Goal: Task Accomplishment & Management: Manage account settings

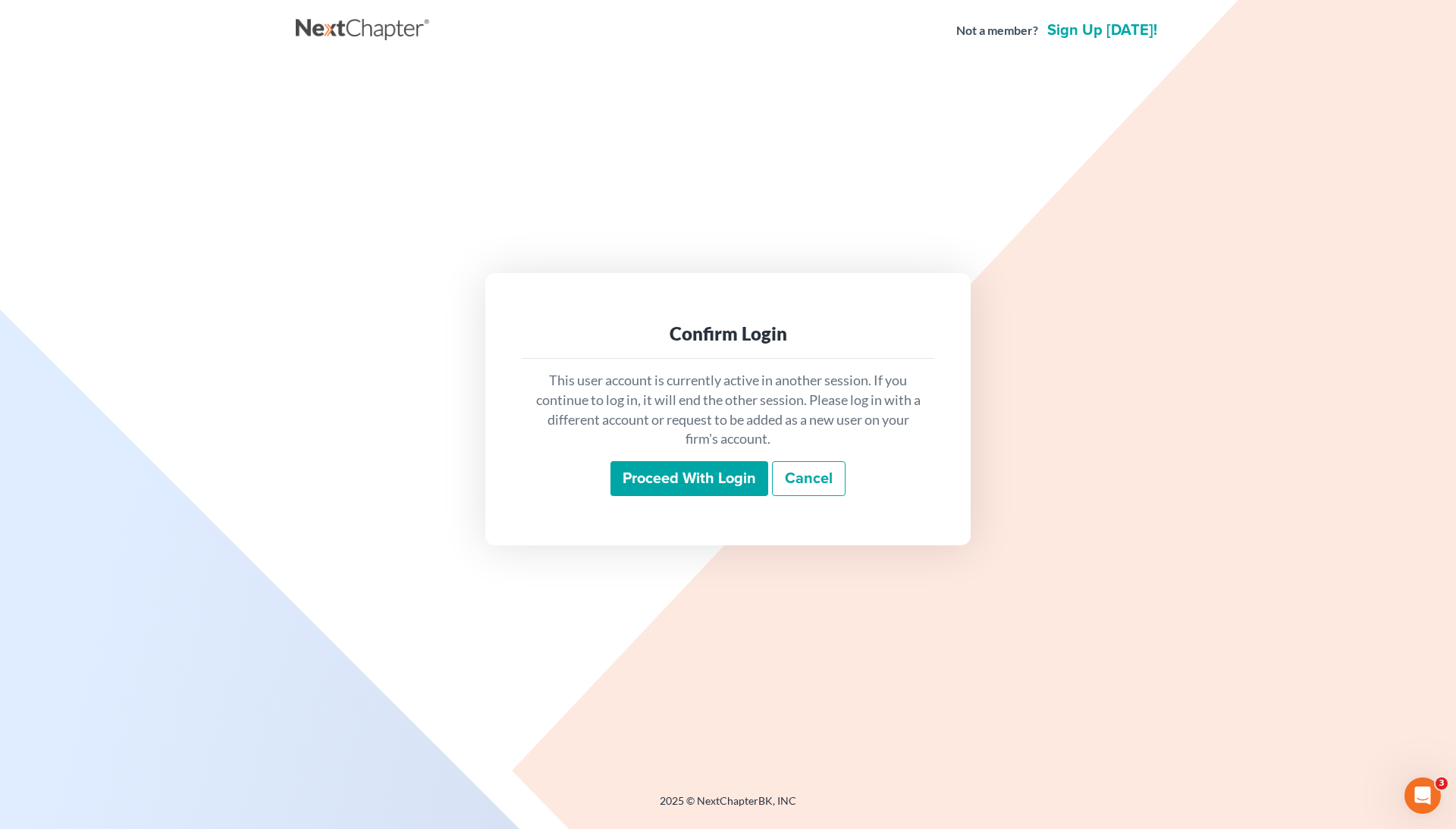
click at [637, 477] on input "Proceed with login" at bounding box center [689, 478] width 158 height 35
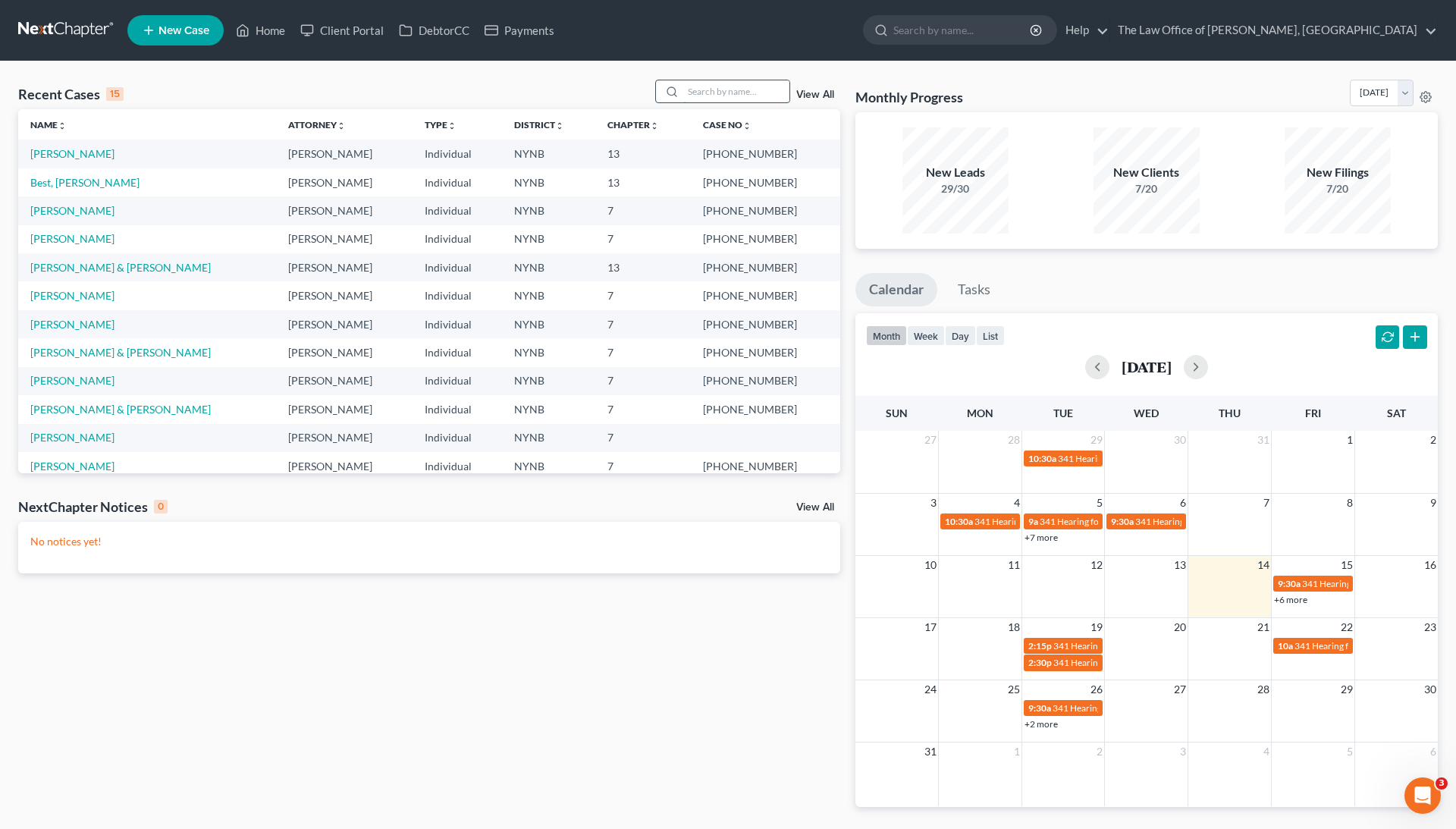
click at [707, 93] on input "search" at bounding box center [736, 92] width 107 height 22
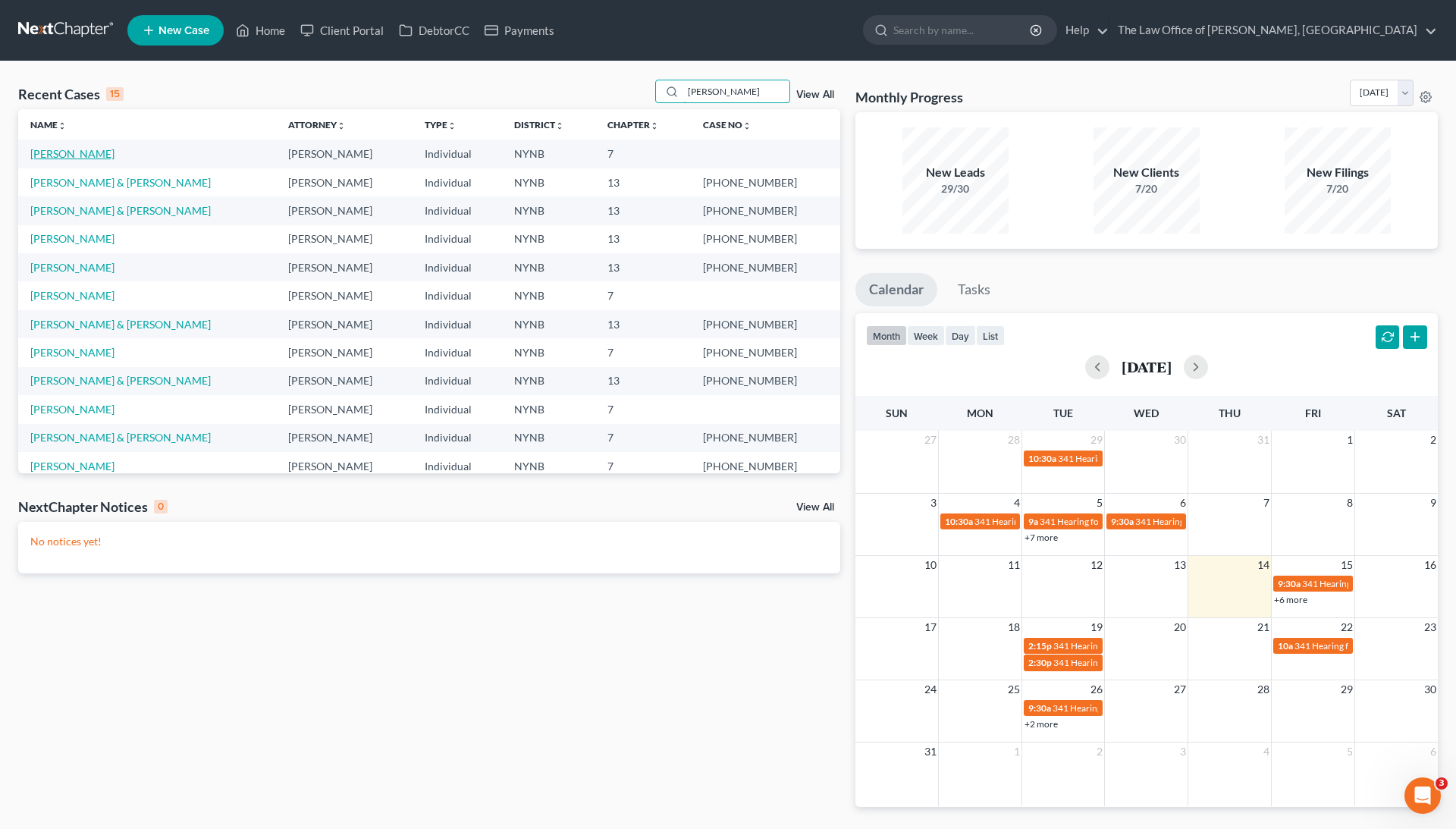
type input "[PERSON_NAME]"
click at [78, 147] on link "[PERSON_NAME]" at bounding box center [72, 153] width 84 height 13
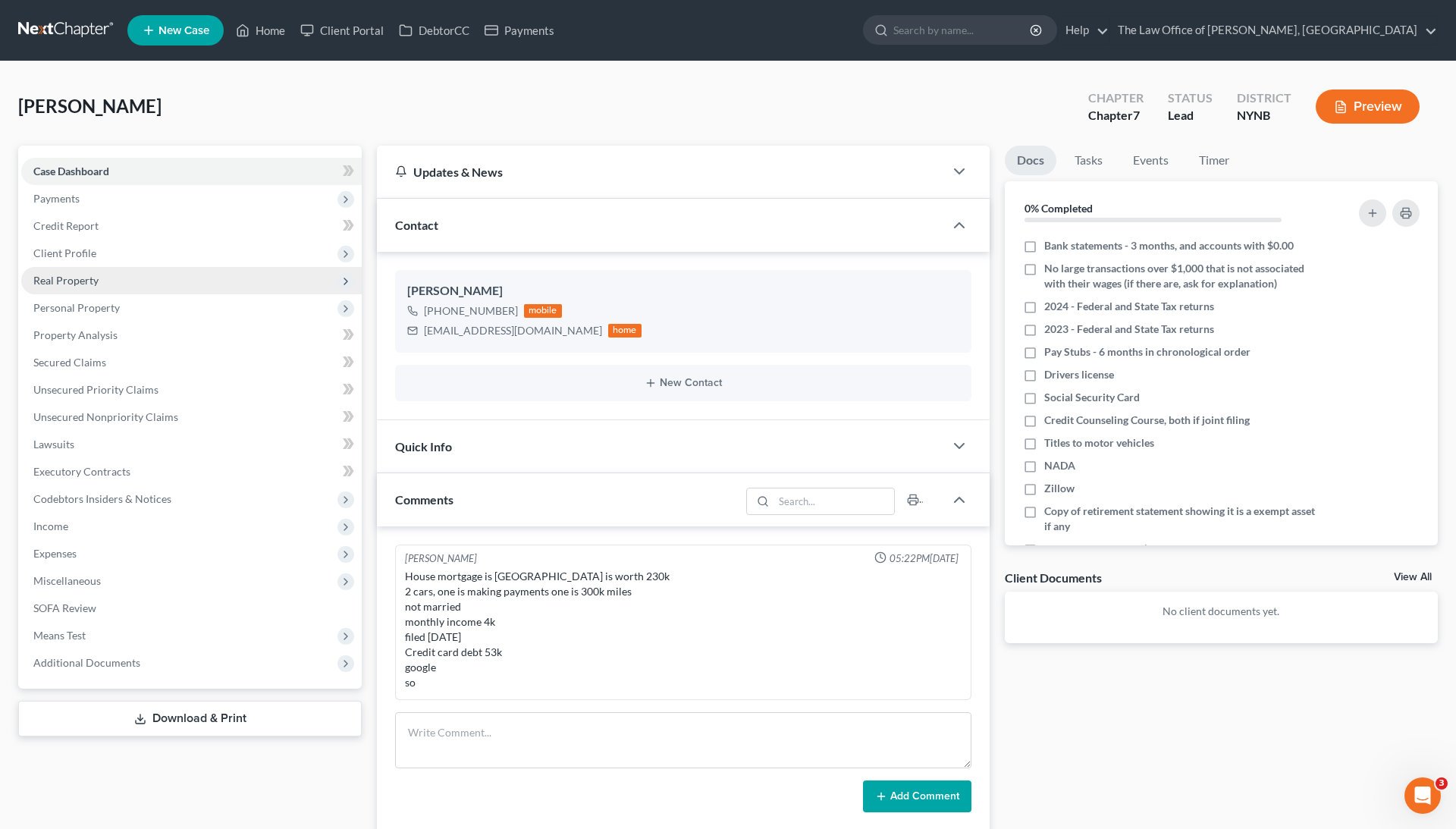
scroll to position [716, 0]
click at [360, 32] on link "Client Portal" at bounding box center [341, 30] width 98 height 27
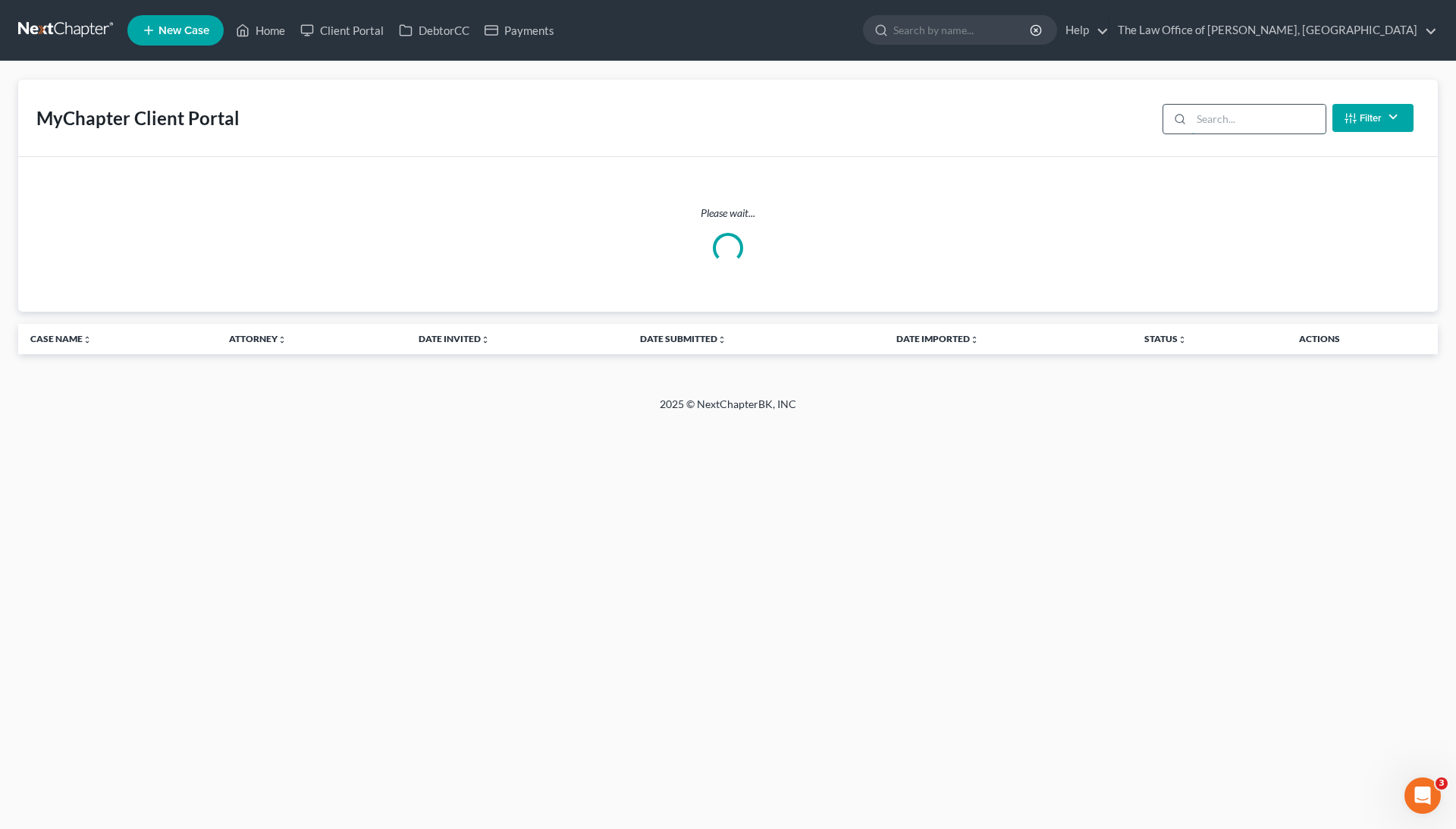
click at [1230, 124] on input "search" at bounding box center [1259, 119] width 135 height 29
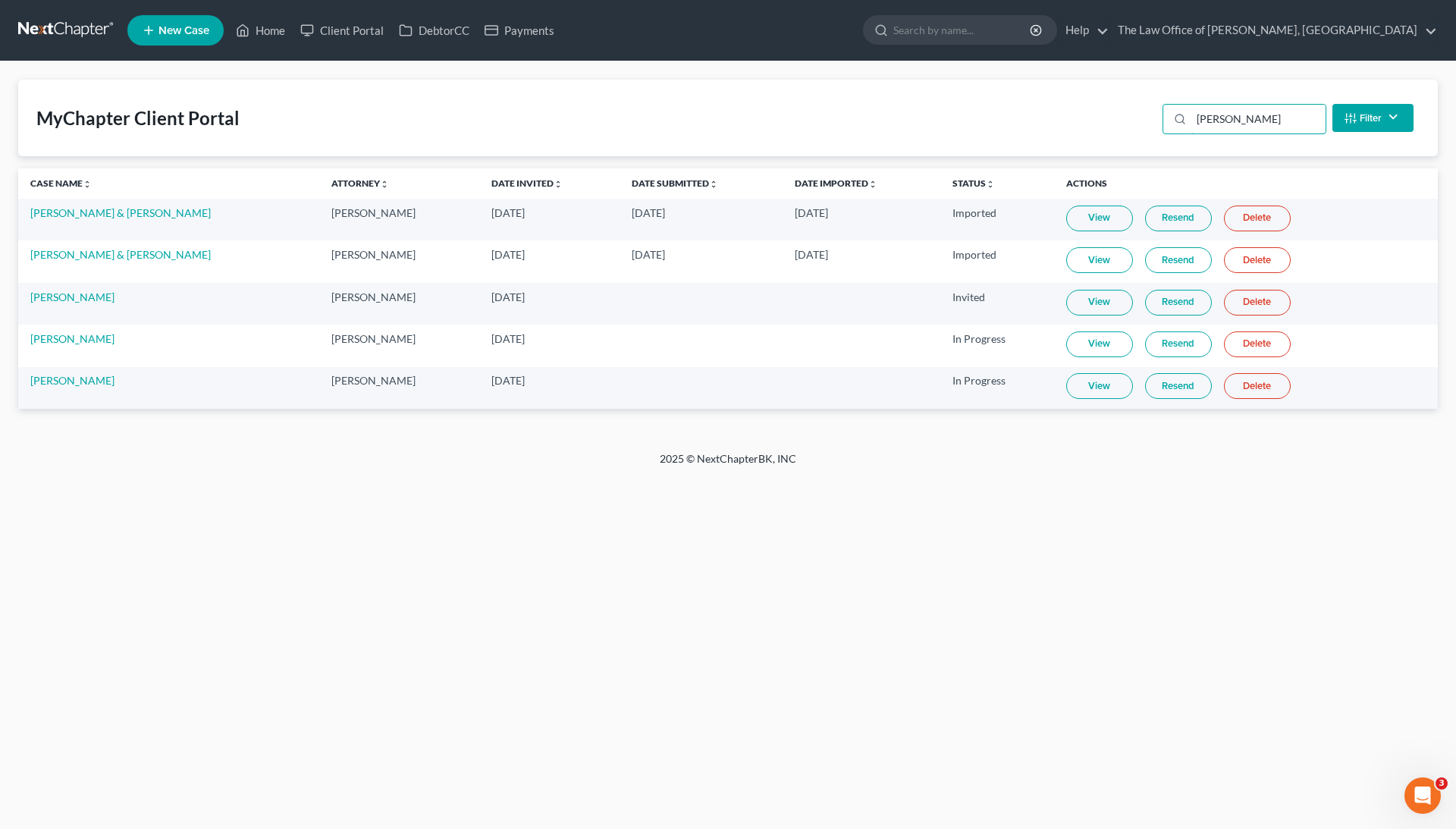
type input "[PERSON_NAME]"
click at [1121, 379] on link "View" at bounding box center [1099, 386] width 66 height 26
click at [453, 27] on link "DebtorCC" at bounding box center [435, 30] width 86 height 27
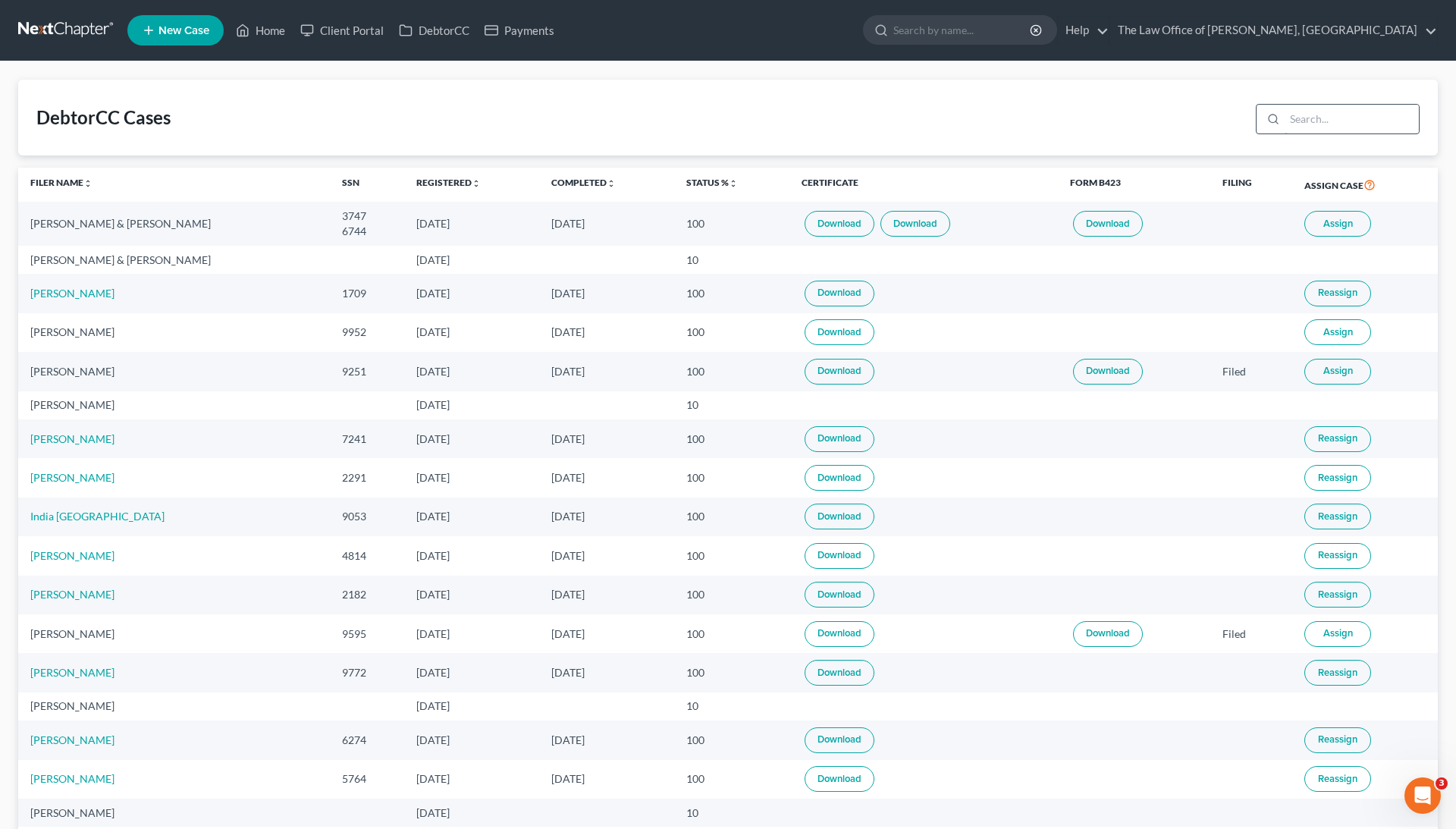
click at [1349, 122] on input "search" at bounding box center [1351, 119] width 135 height 29
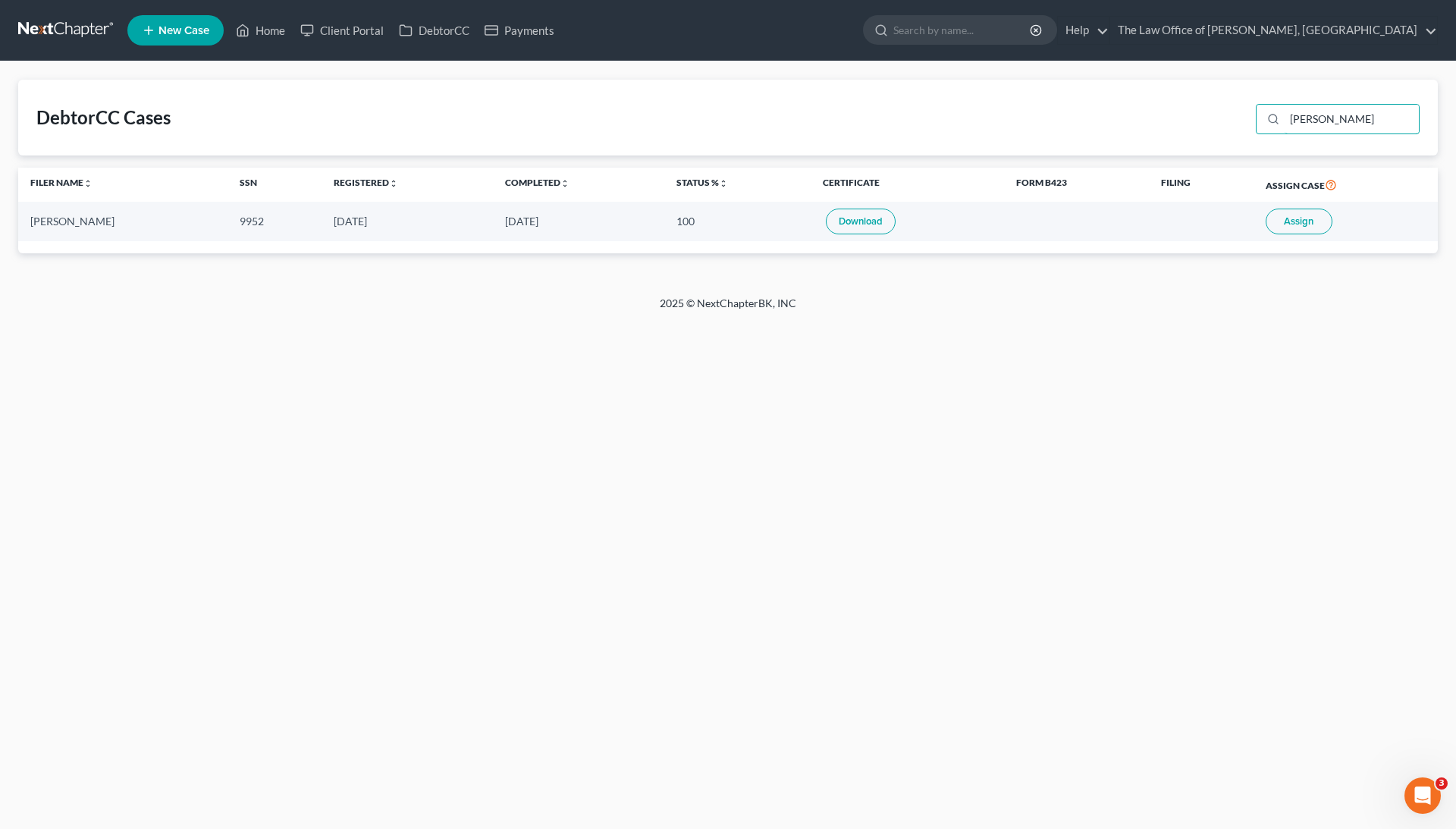
type input "[PERSON_NAME]"
click at [1307, 224] on span "Assign" at bounding box center [1299, 221] width 30 height 12
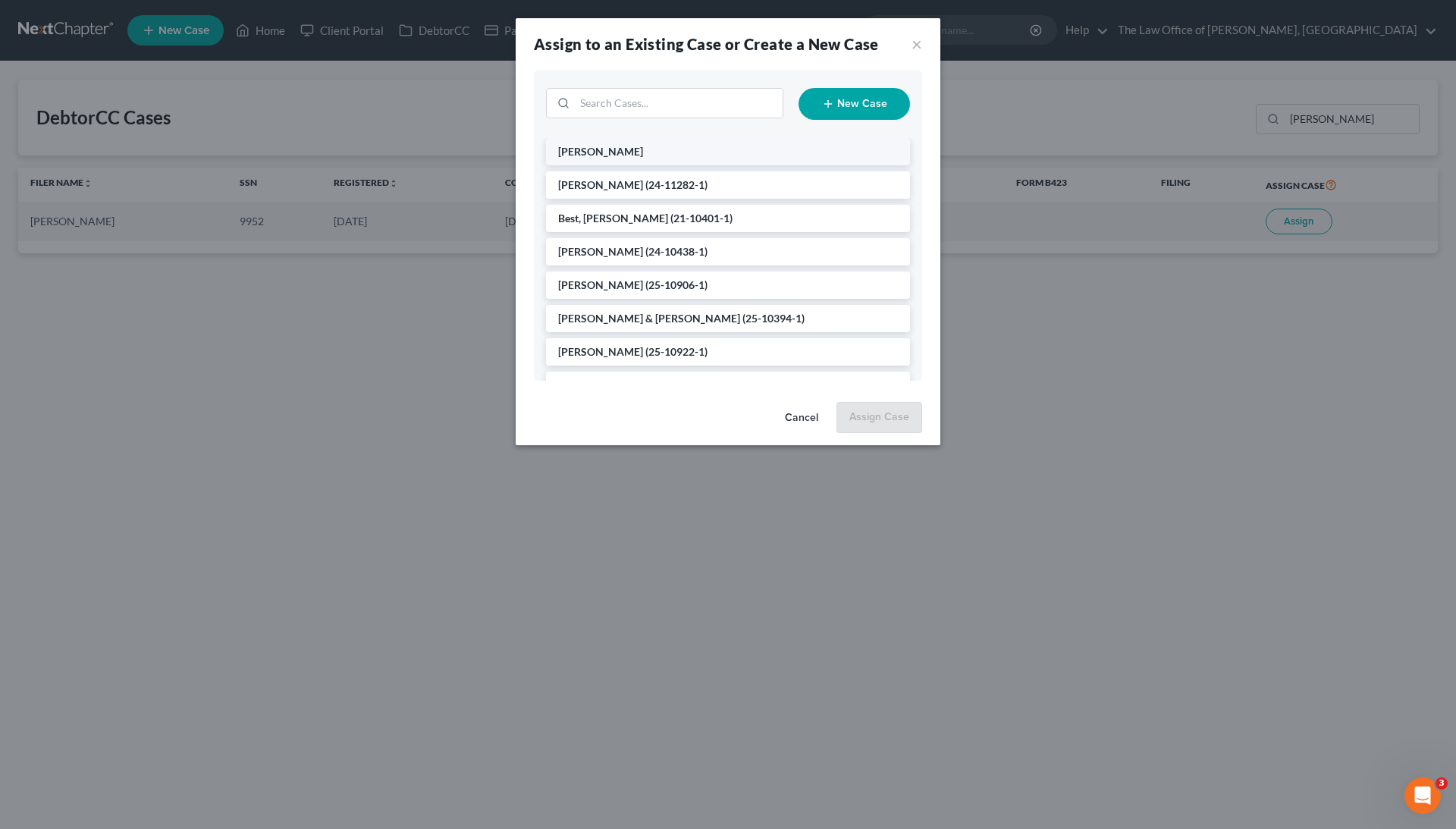
click at [653, 147] on li "[PERSON_NAME]" at bounding box center [727, 151] width 364 height 27
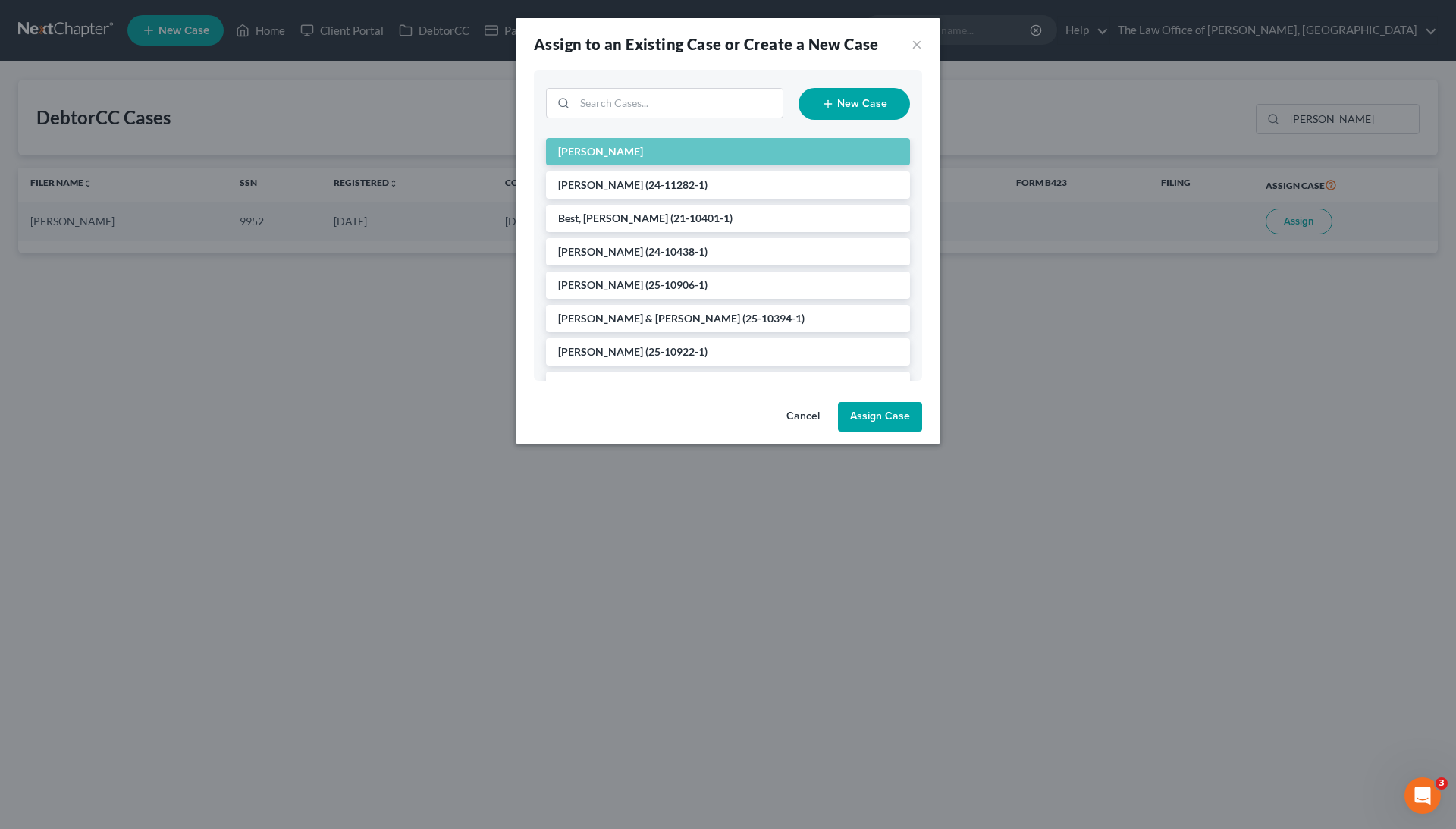
click at [871, 425] on button "Assign Case" at bounding box center [880, 417] width 84 height 30
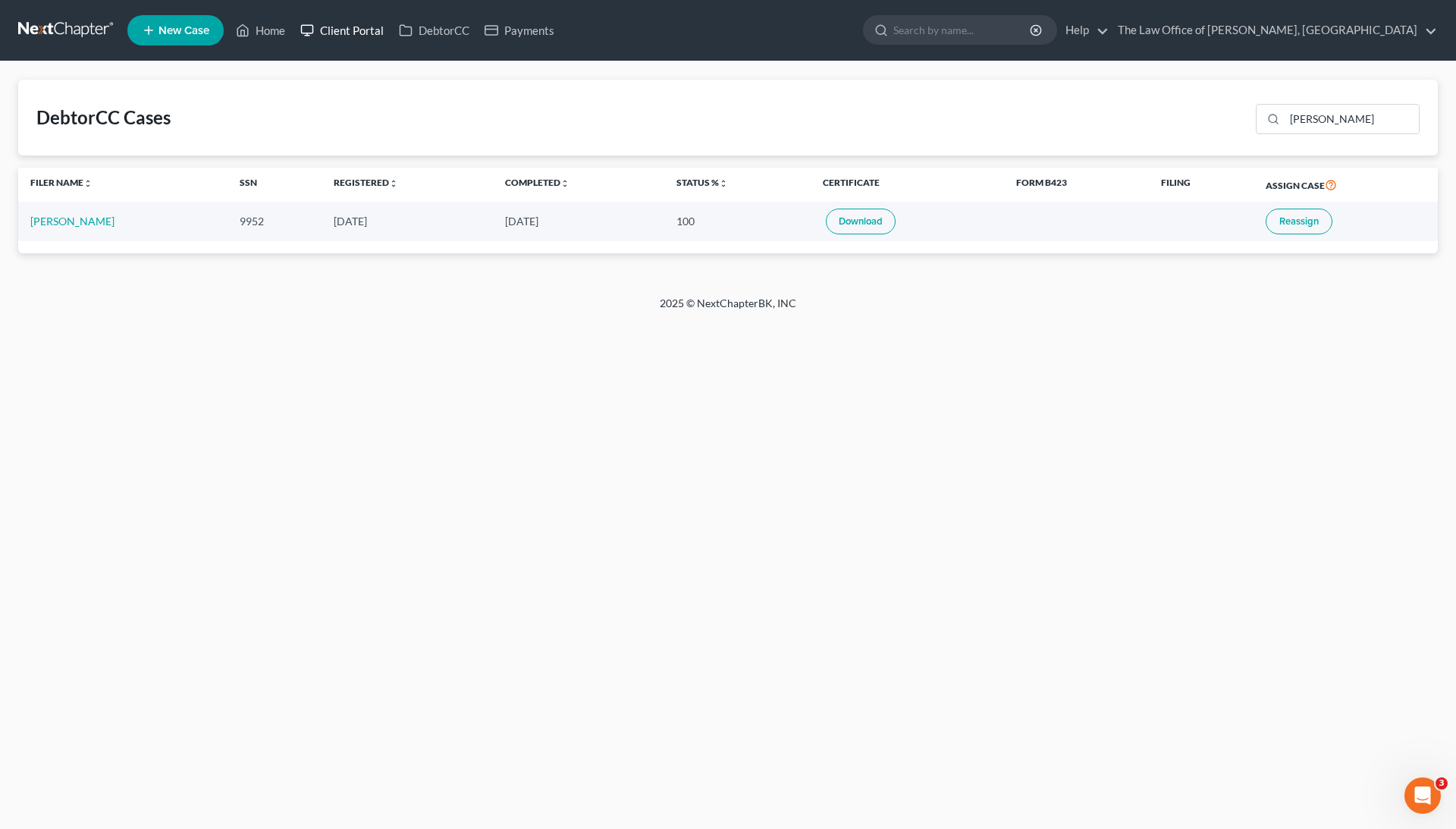
click at [334, 34] on link "Client Portal" at bounding box center [341, 30] width 98 height 27
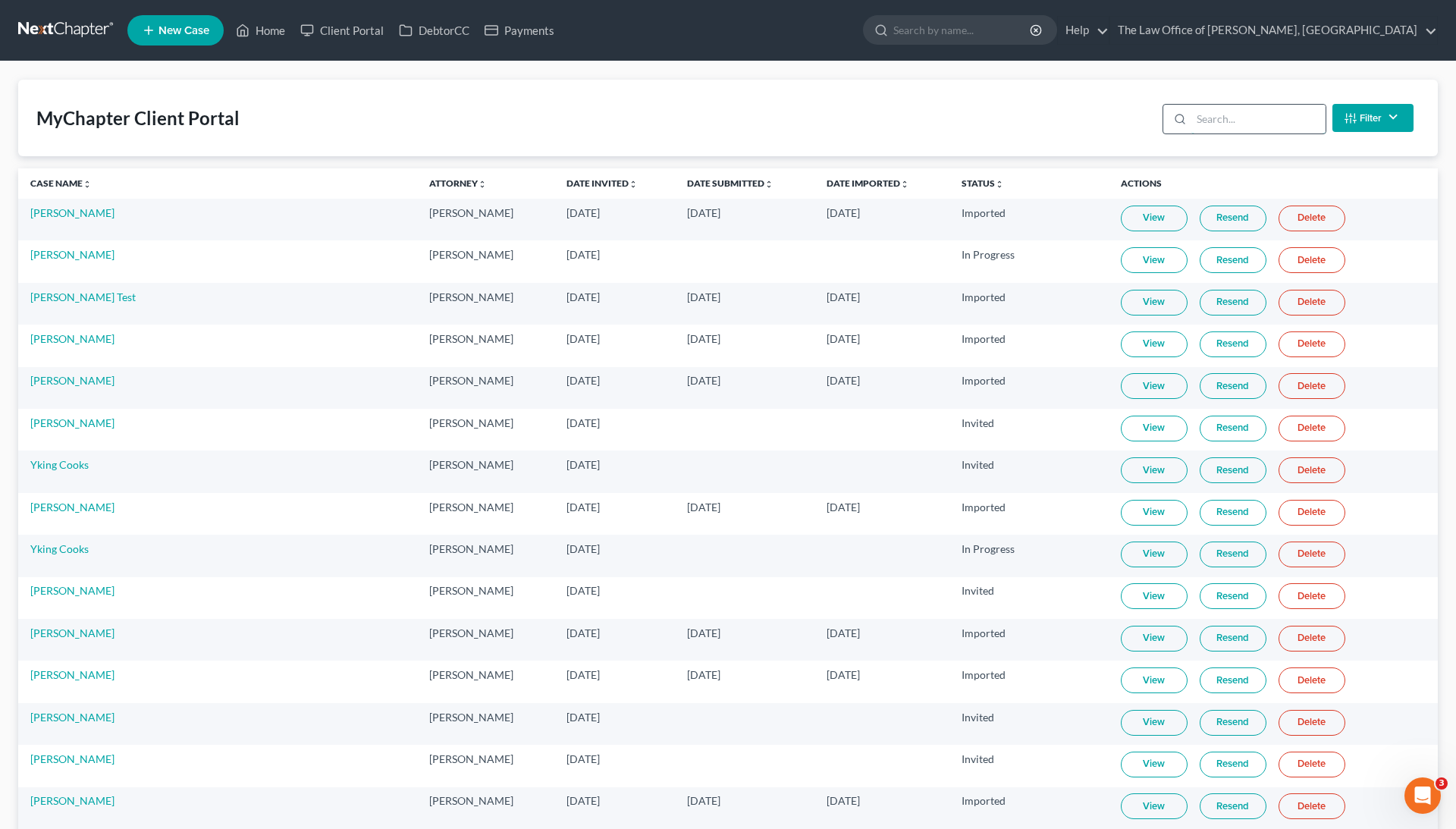
click at [1208, 120] on input "search" at bounding box center [1259, 119] width 135 height 29
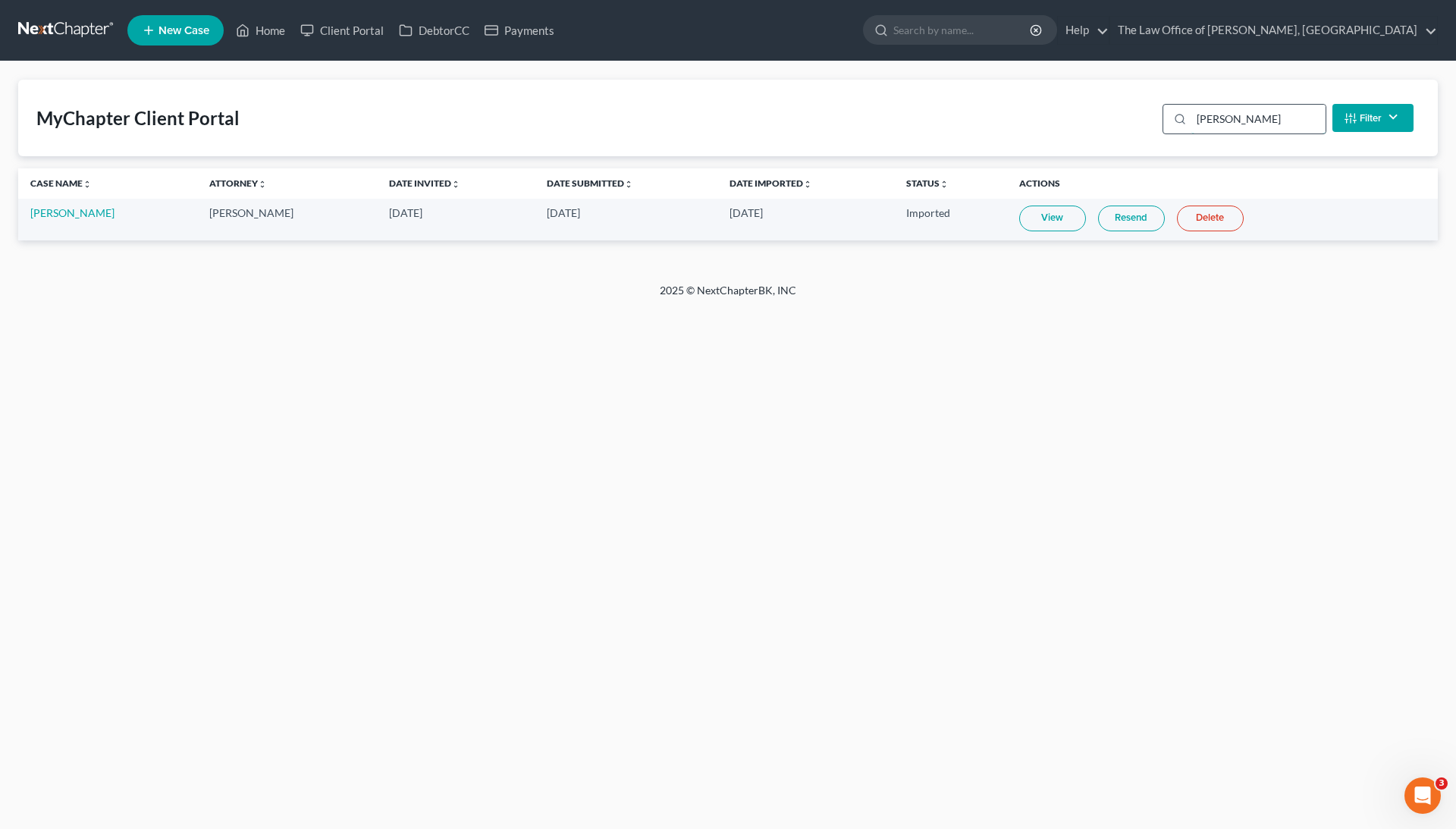
type input "[PERSON_NAME]"
drag, startPoint x: 1208, startPoint y: 120, endPoint x: 1063, endPoint y: 222, distance: 177.3
click at [1063, 222] on link "View" at bounding box center [1052, 219] width 66 height 26
click at [452, 21] on link "DebtorCC" at bounding box center [435, 30] width 86 height 27
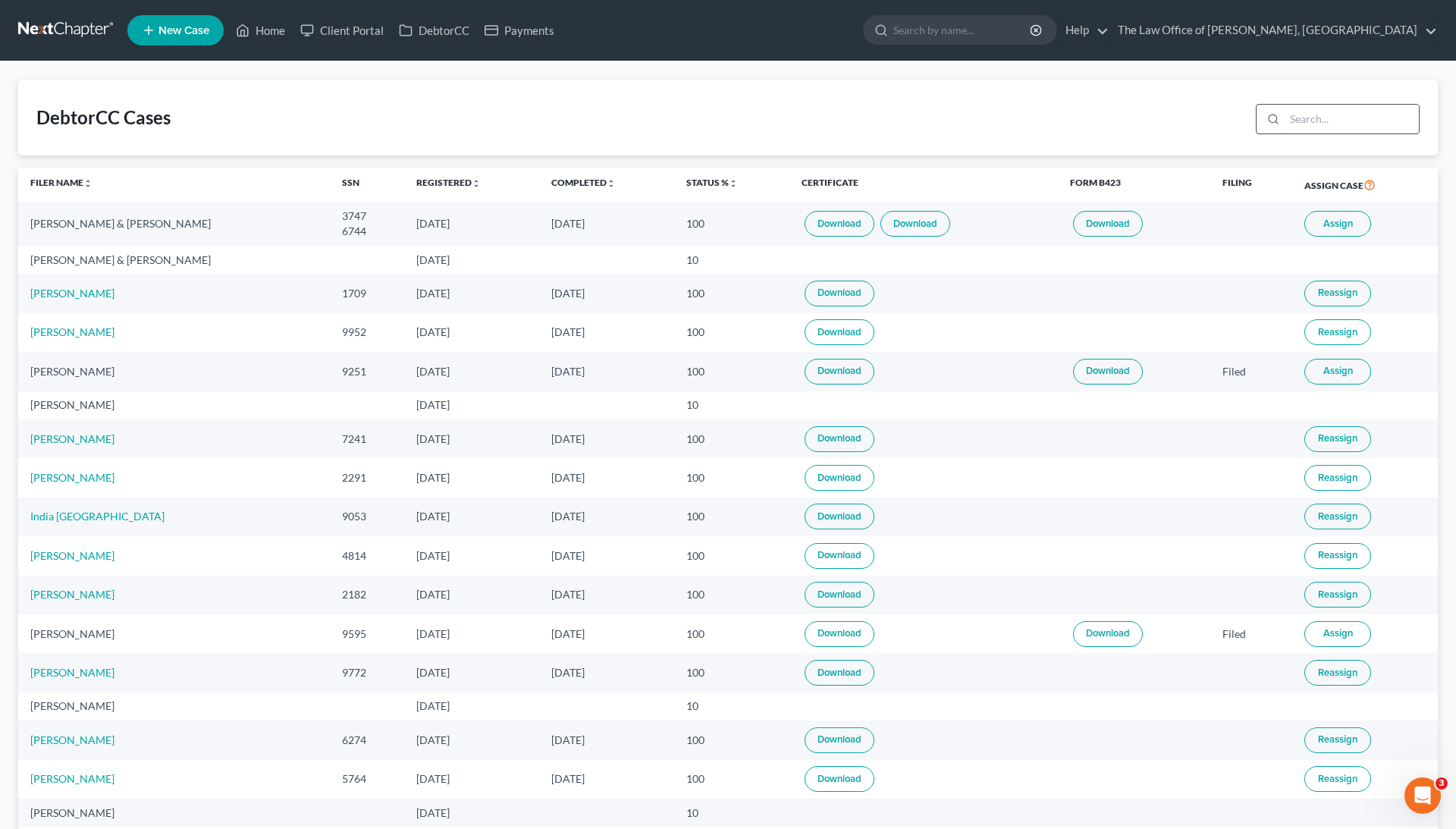
click at [1324, 122] on input "search" at bounding box center [1351, 119] width 135 height 29
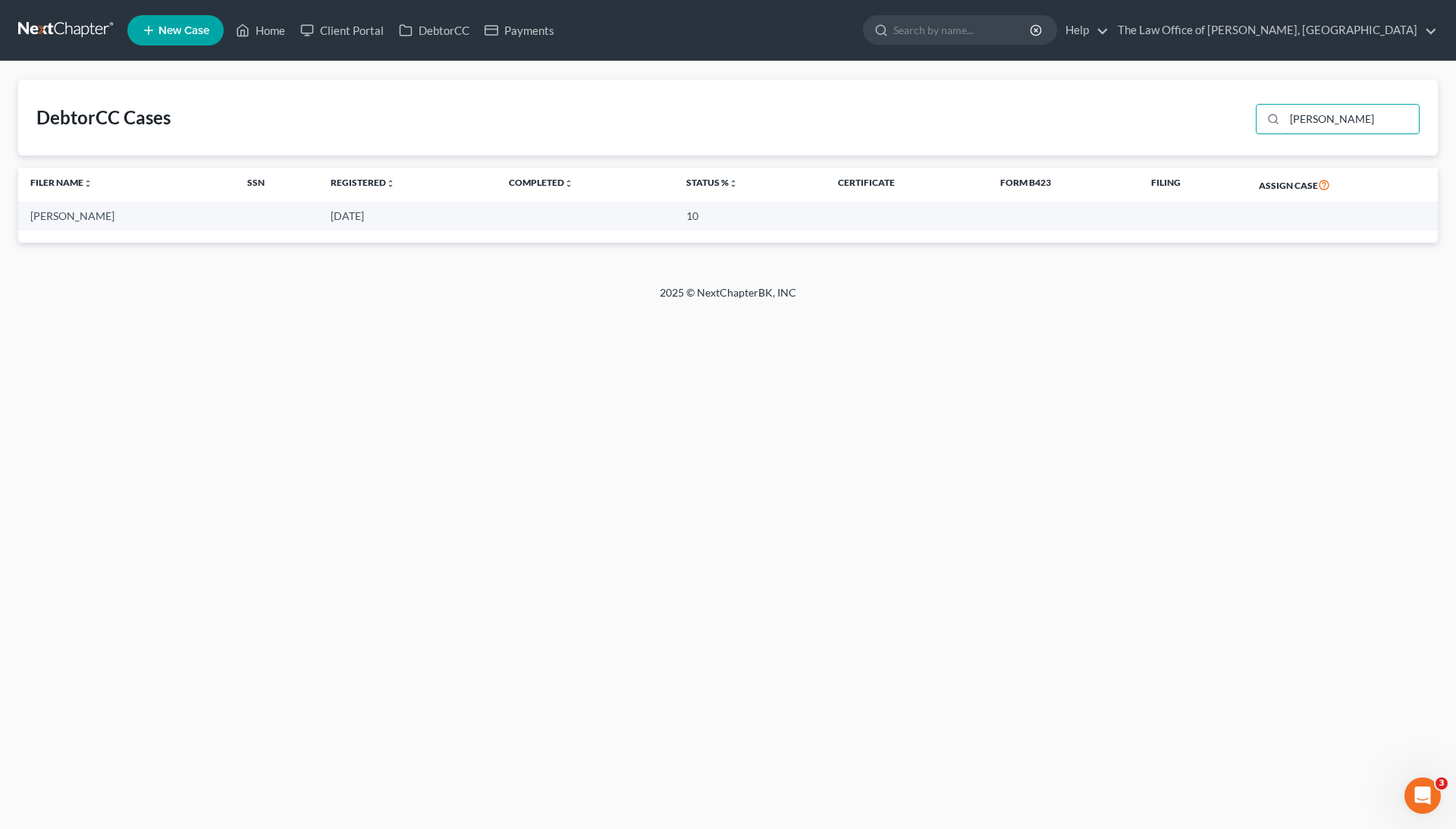
type input "[PERSON_NAME]"
